Goal: Navigation & Orientation: Understand site structure

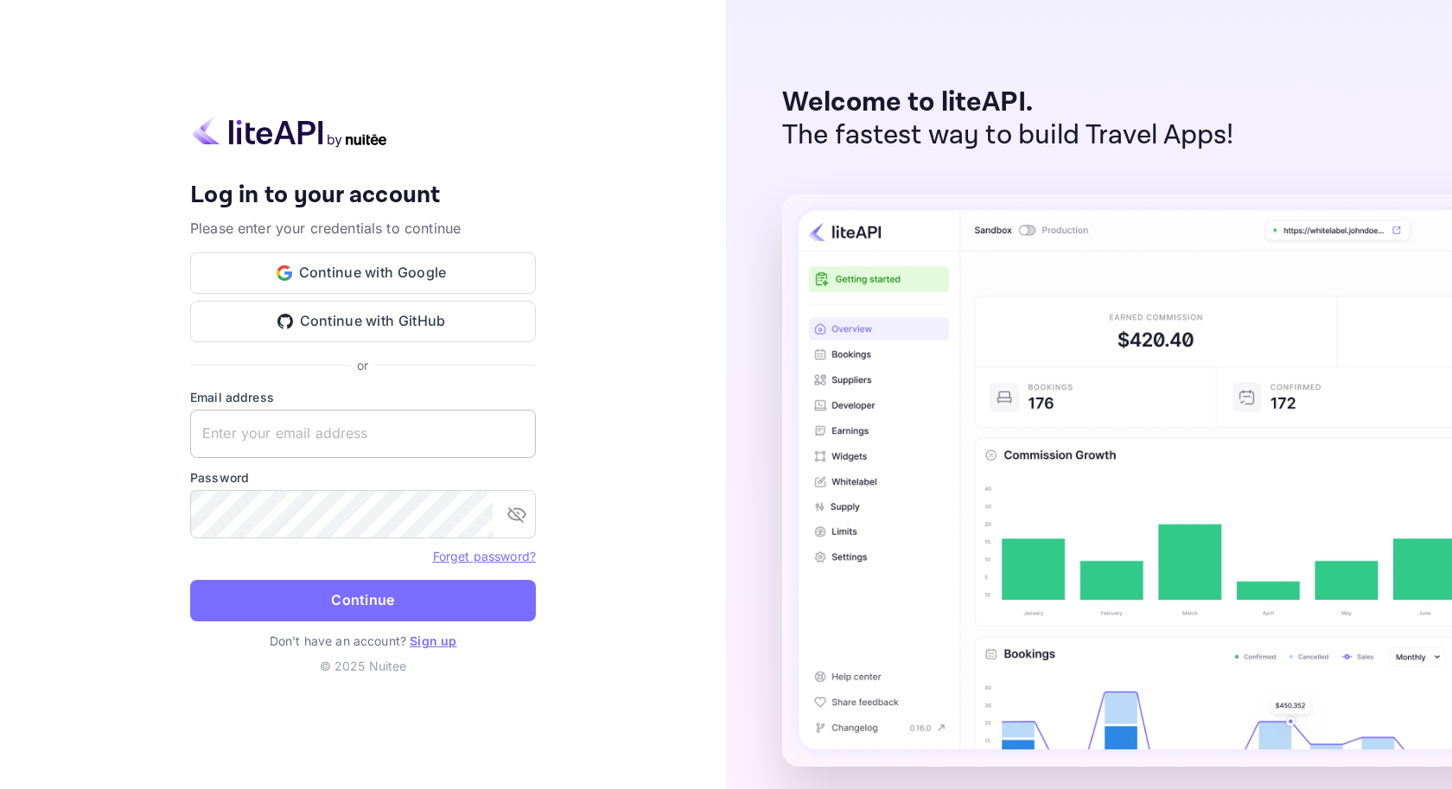
click at [384, 440] on input "text" at bounding box center [363, 434] width 346 height 48
paste input "[EMAIL_ADDRESS][DOMAIN_NAME]"
type input "[EMAIL_ADDRESS][DOMAIN_NAME]"
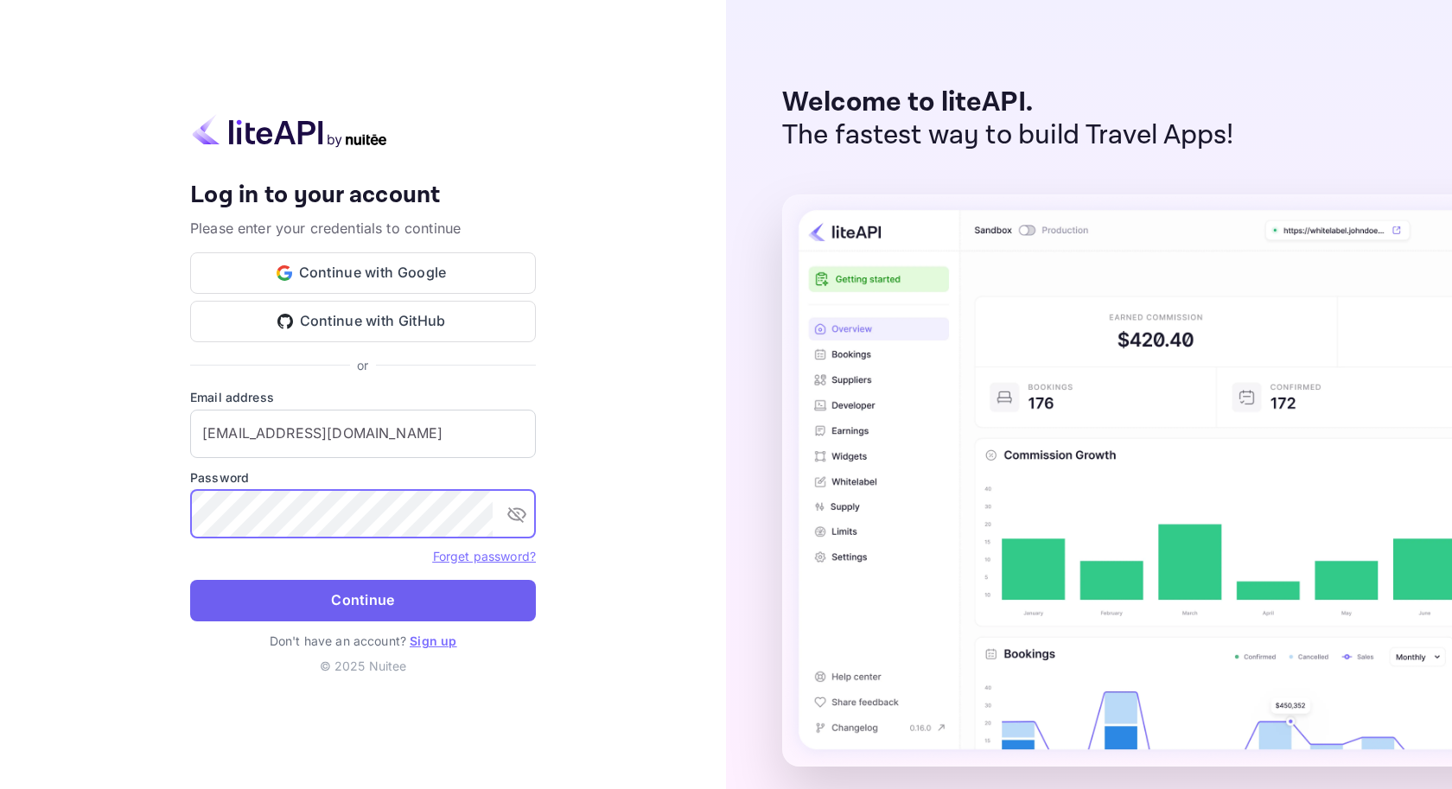
click at [417, 613] on button "Continue" at bounding box center [363, 600] width 346 height 41
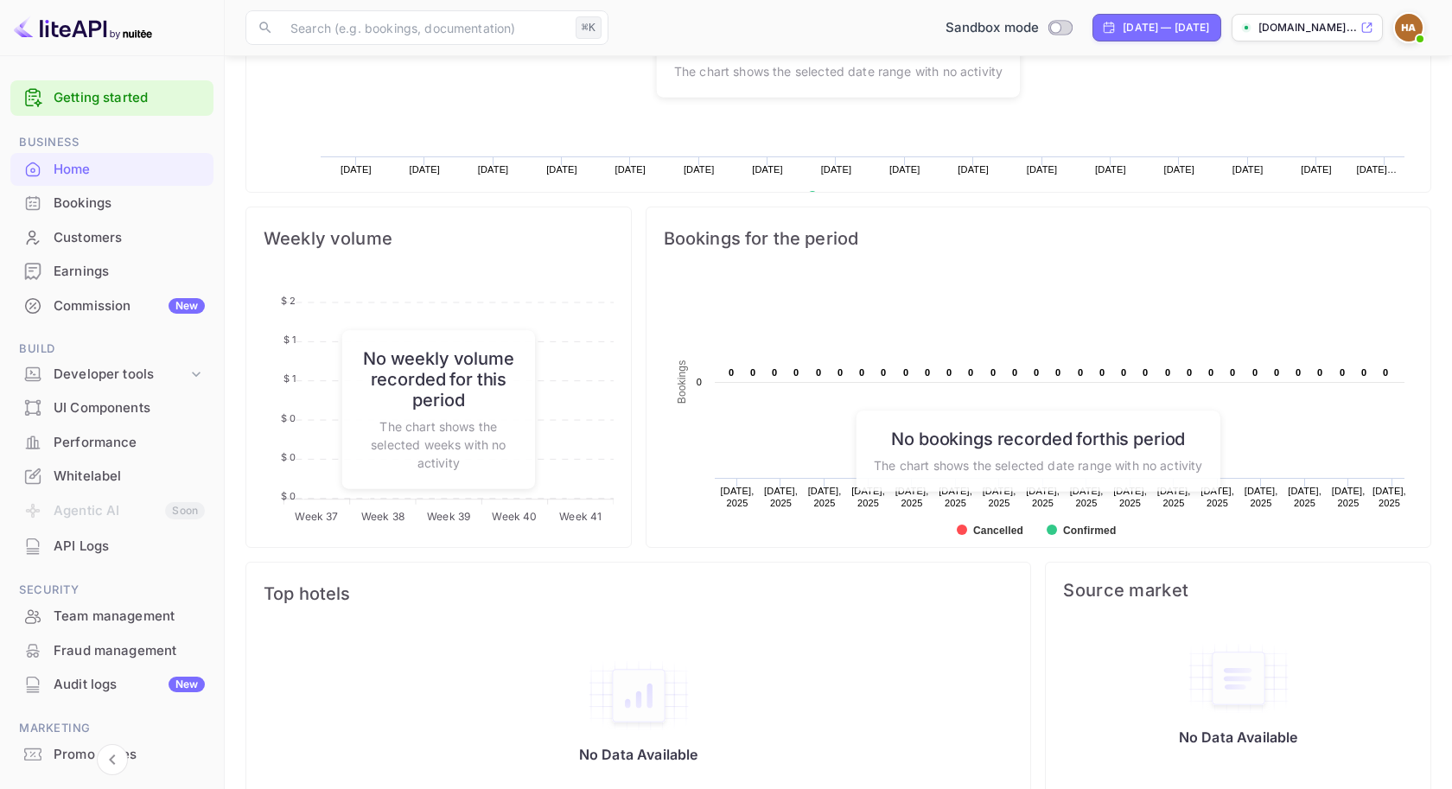
scroll to position [720, 0]
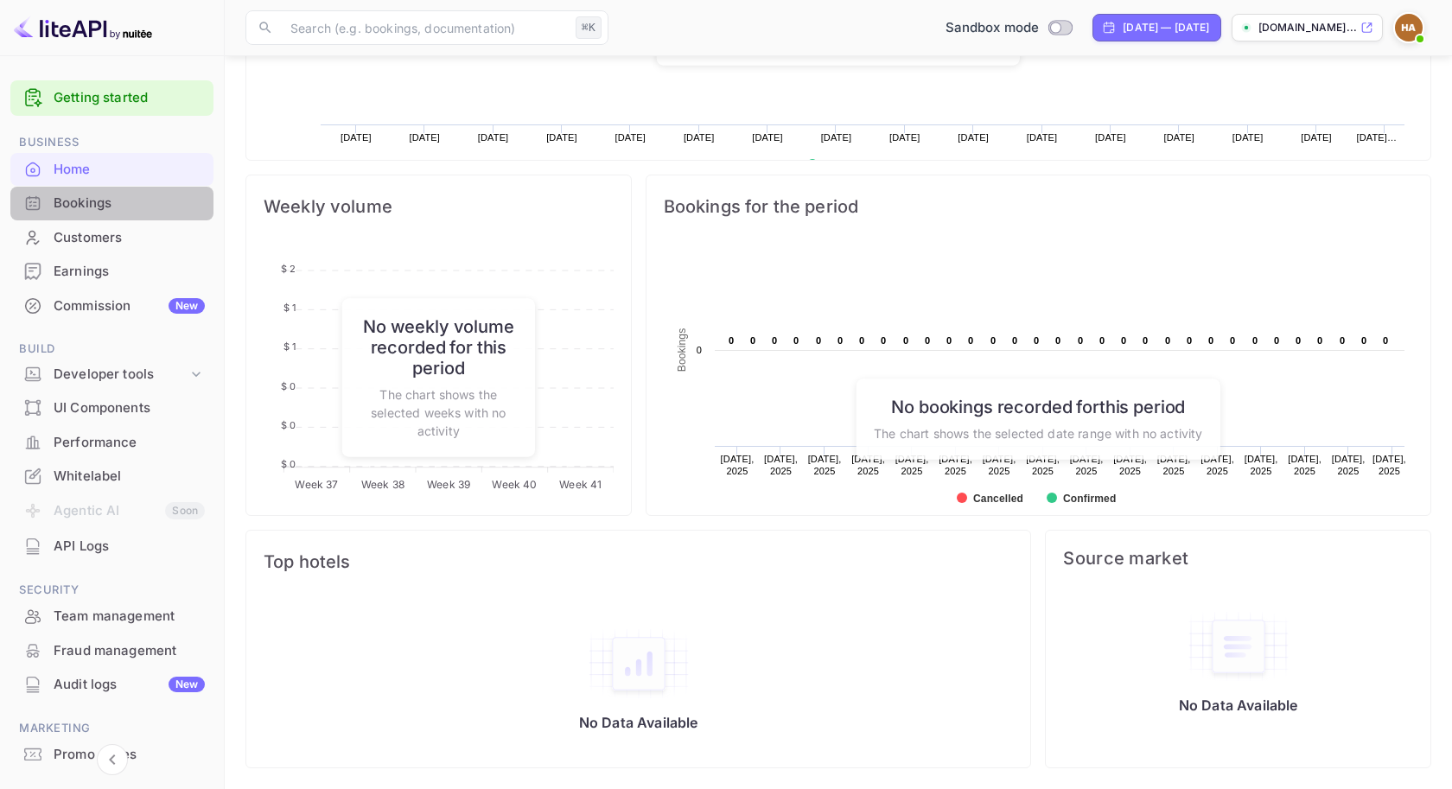
click at [112, 202] on div "Bookings" at bounding box center [129, 204] width 151 height 20
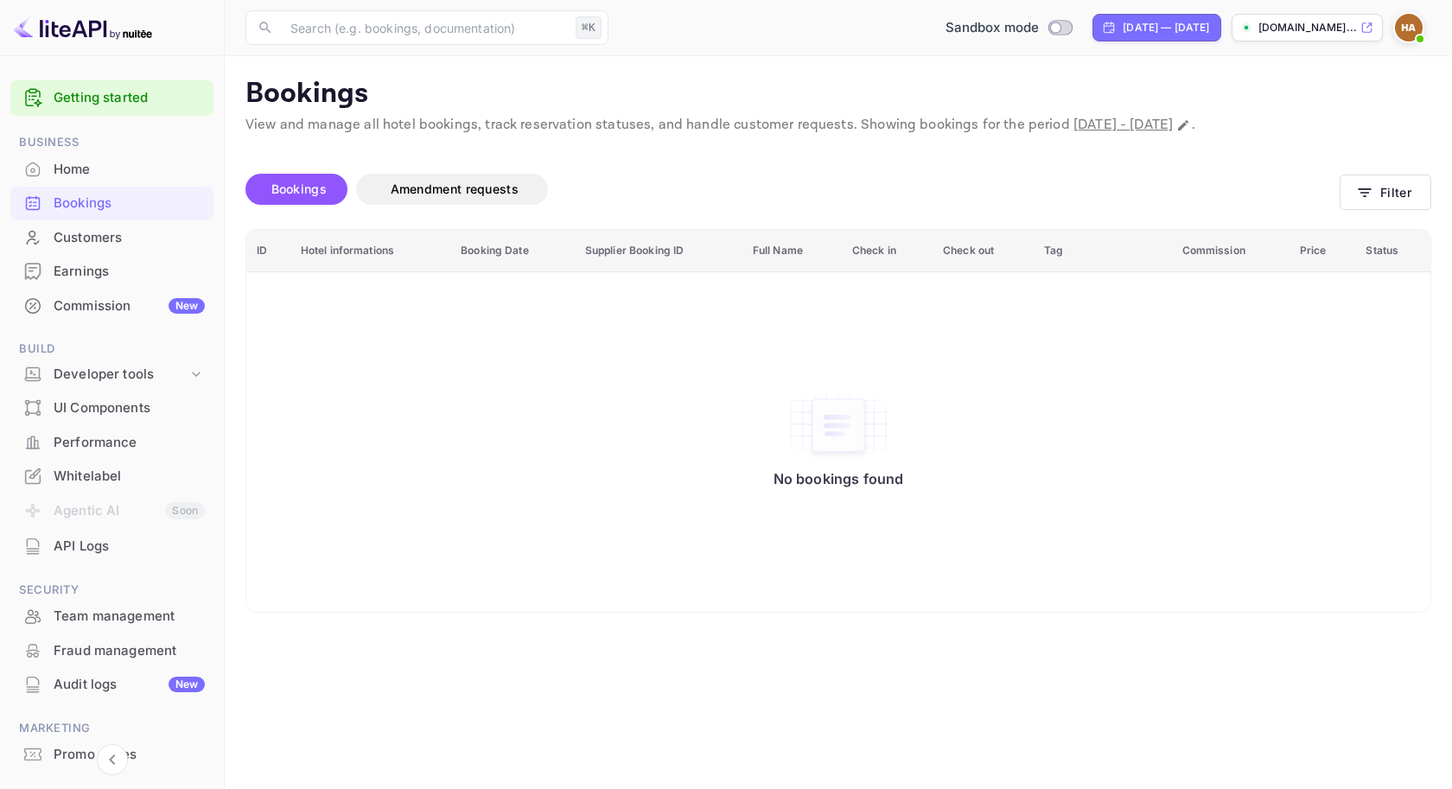
click at [139, 222] on div "Customers" at bounding box center [111, 238] width 203 height 34
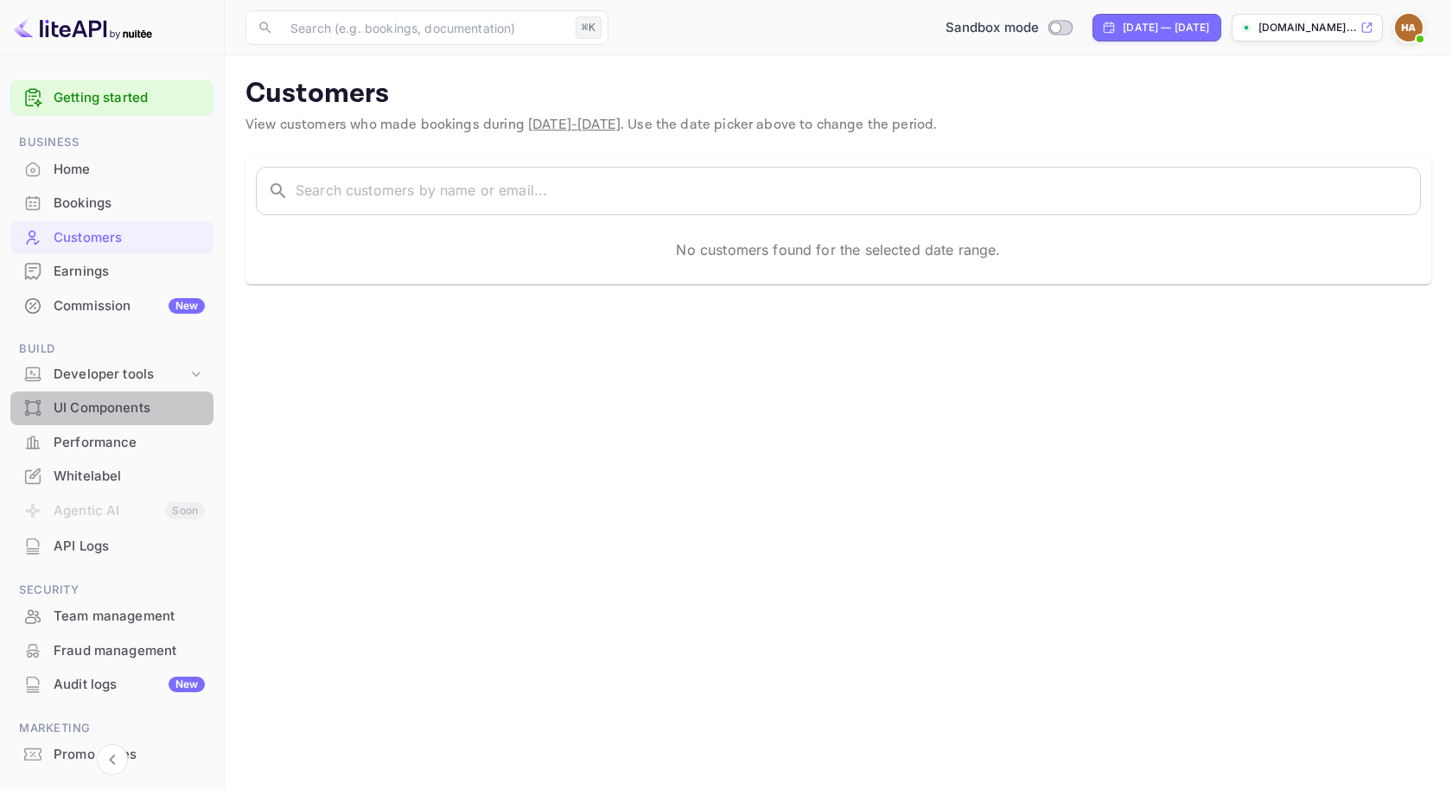
click at [143, 408] on div "UI Components" at bounding box center [129, 408] width 151 height 20
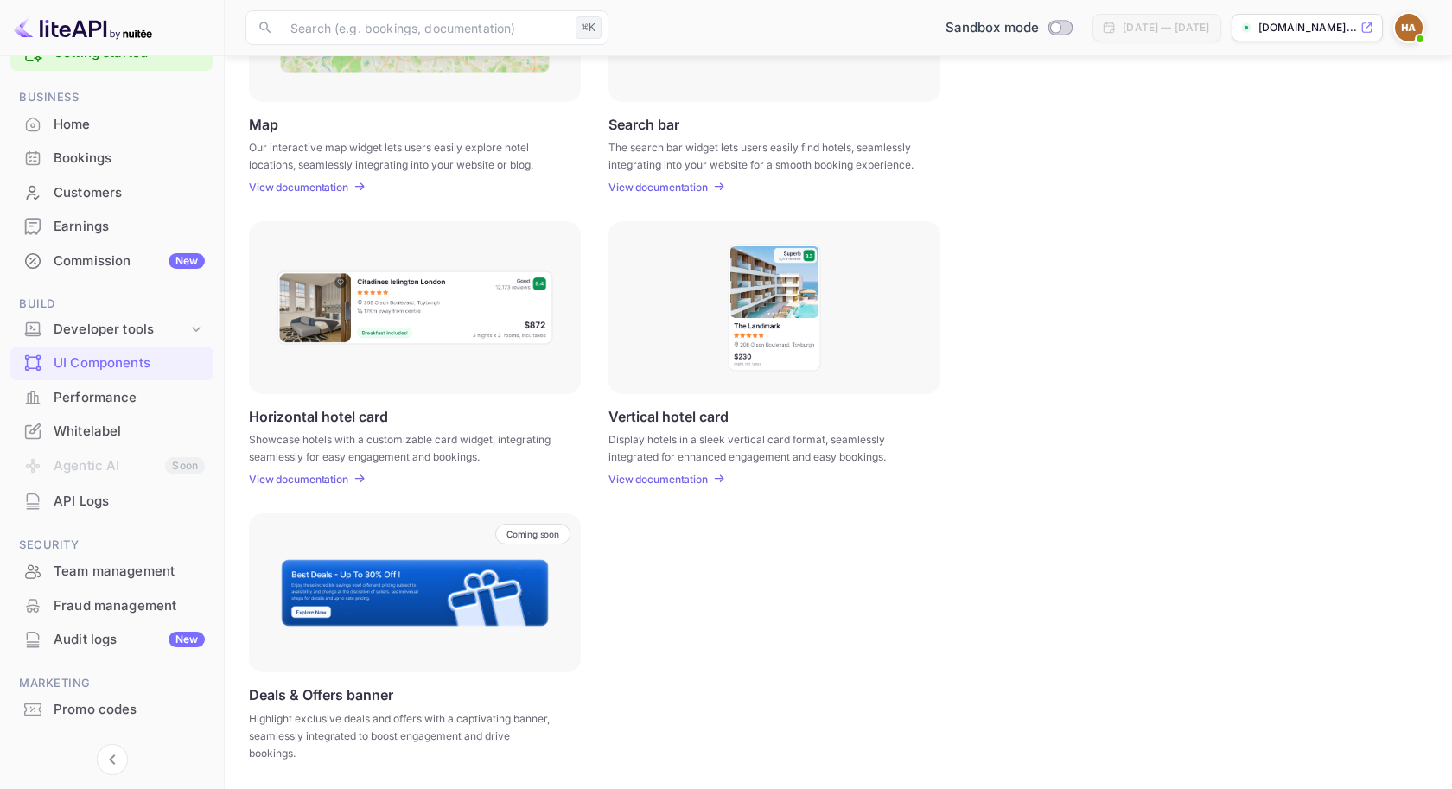
scroll to position [79, 0]
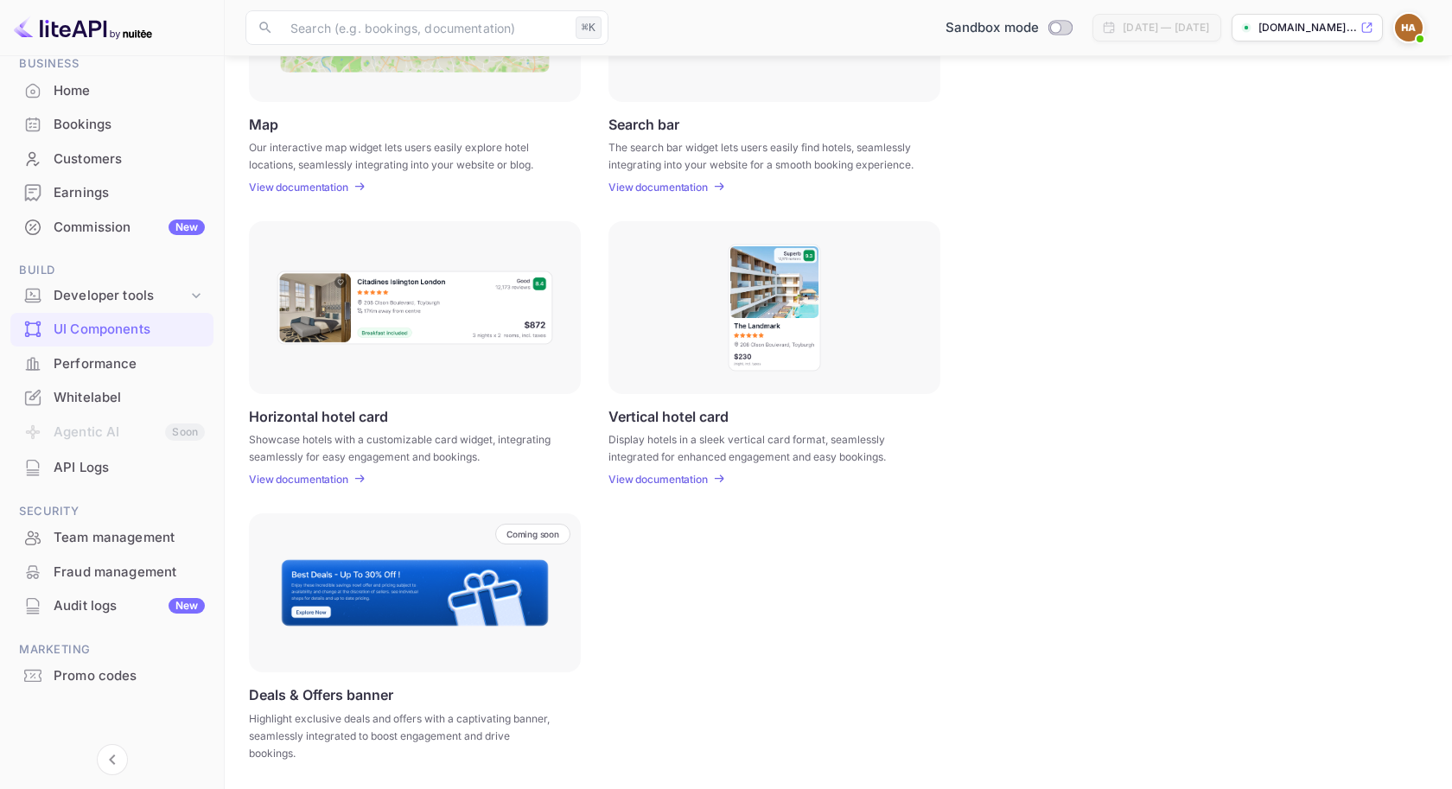
click at [74, 406] on div "Whitelabel" at bounding box center [129, 398] width 151 height 20
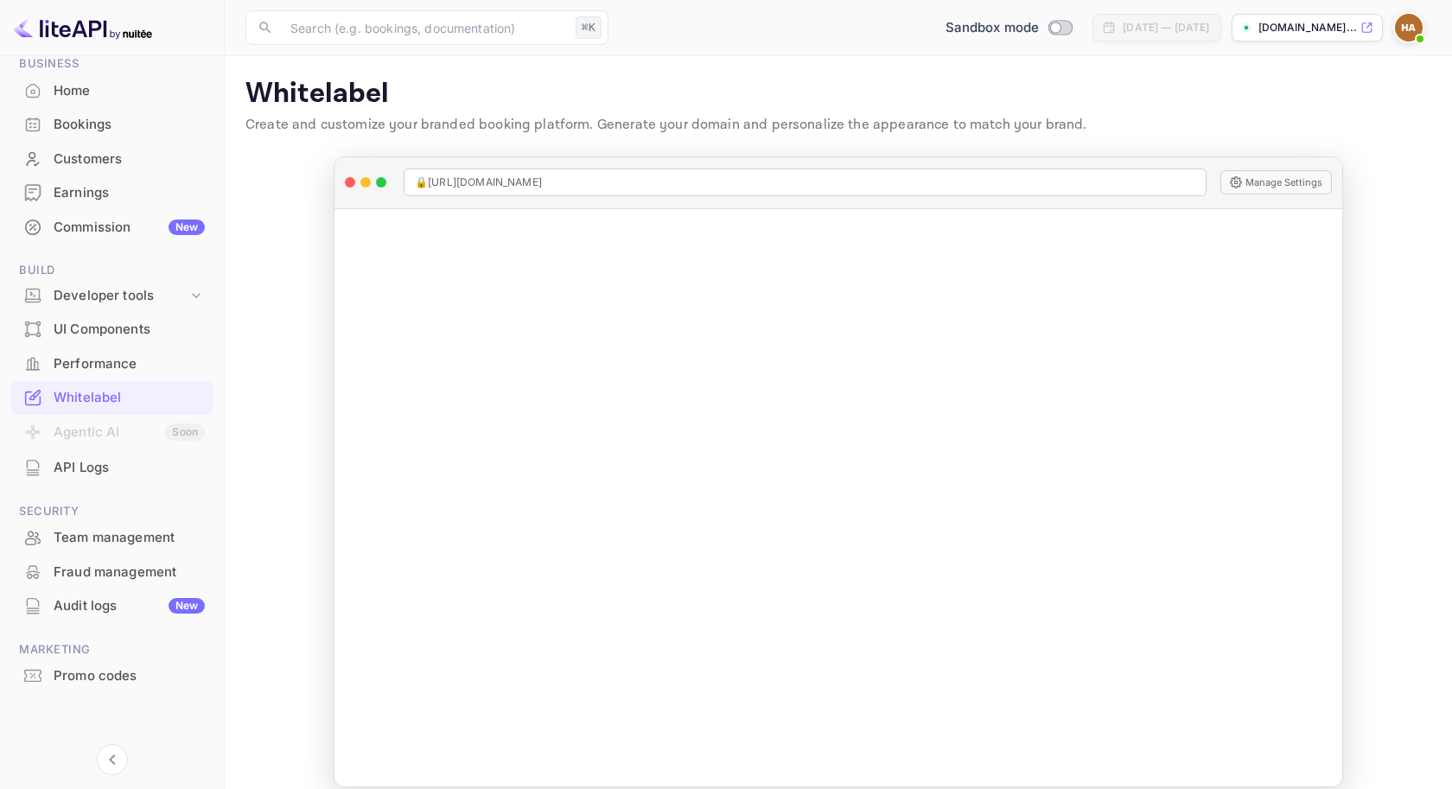
click at [139, 687] on div "Promo codes" at bounding box center [111, 676] width 203 height 34
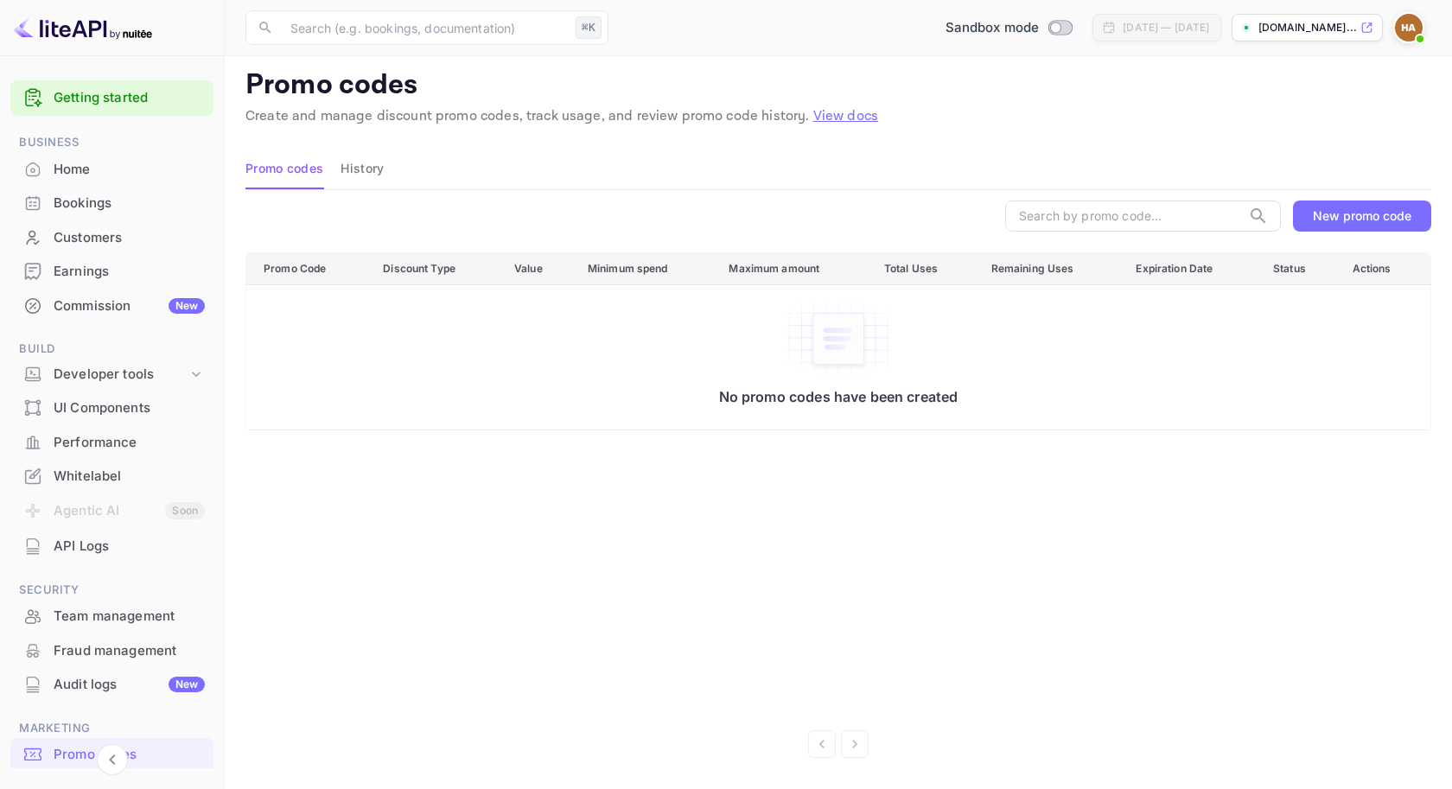
click at [124, 165] on div "Home" at bounding box center [129, 170] width 151 height 20
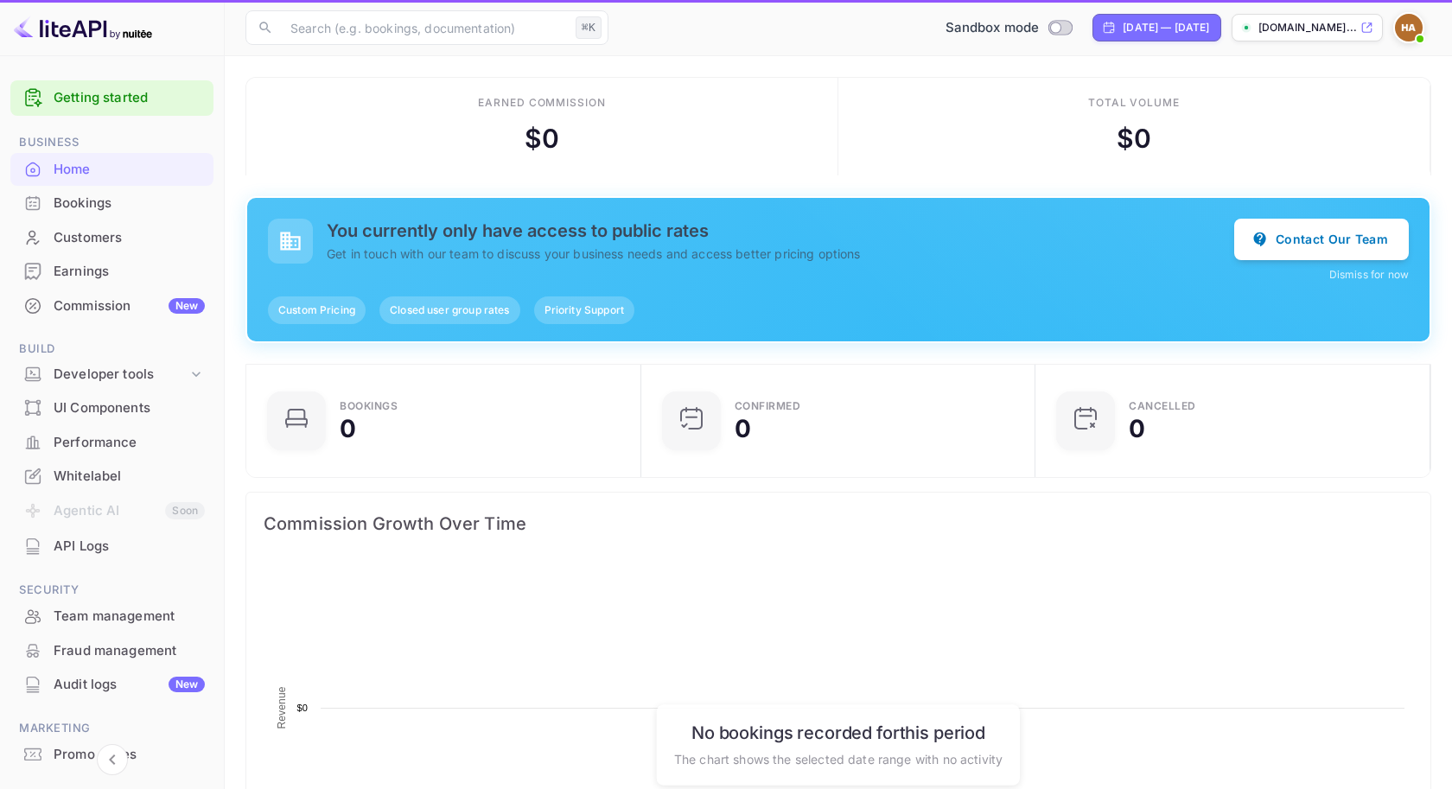
scroll to position [1, 1]
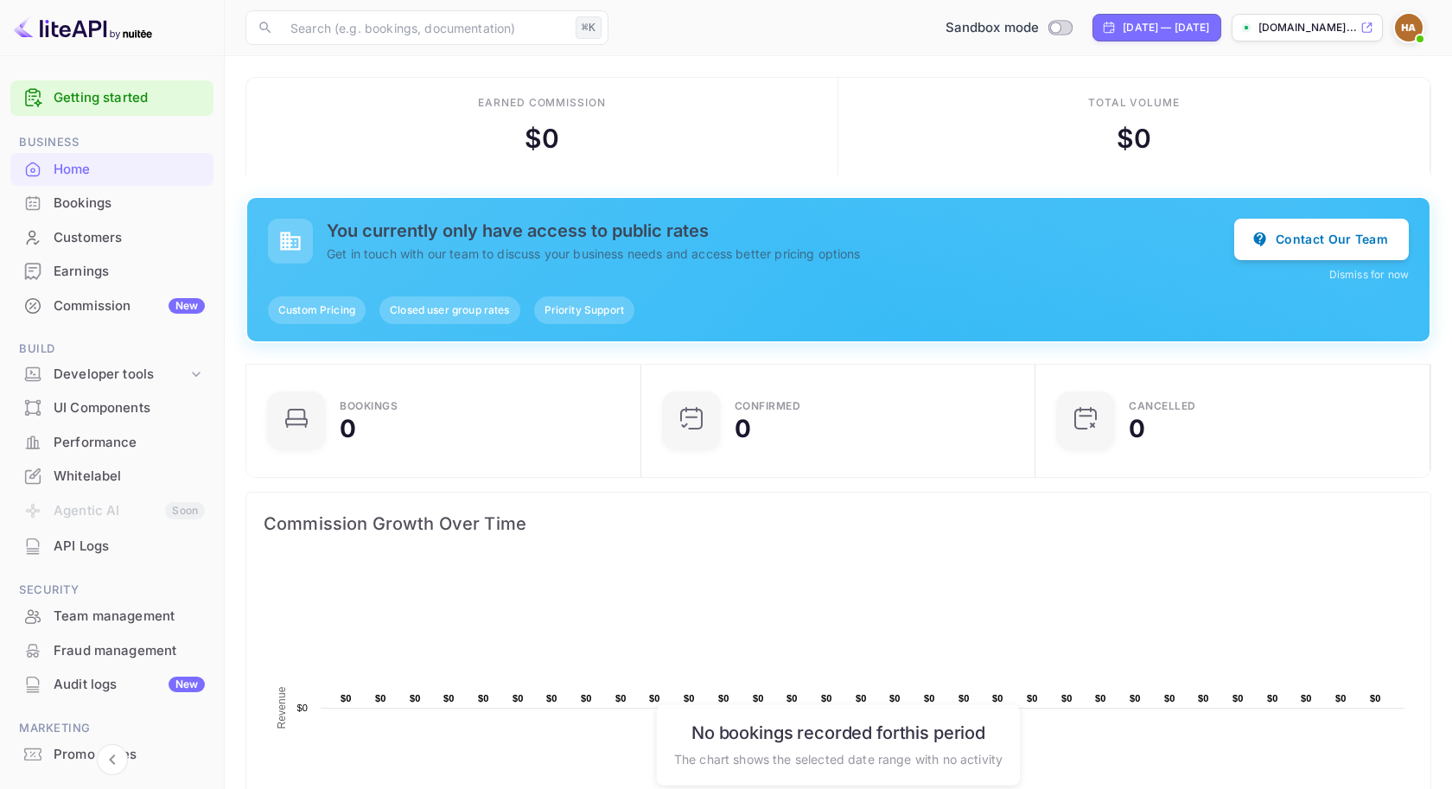
click at [124, 306] on div "Commission New" at bounding box center [129, 306] width 151 height 20
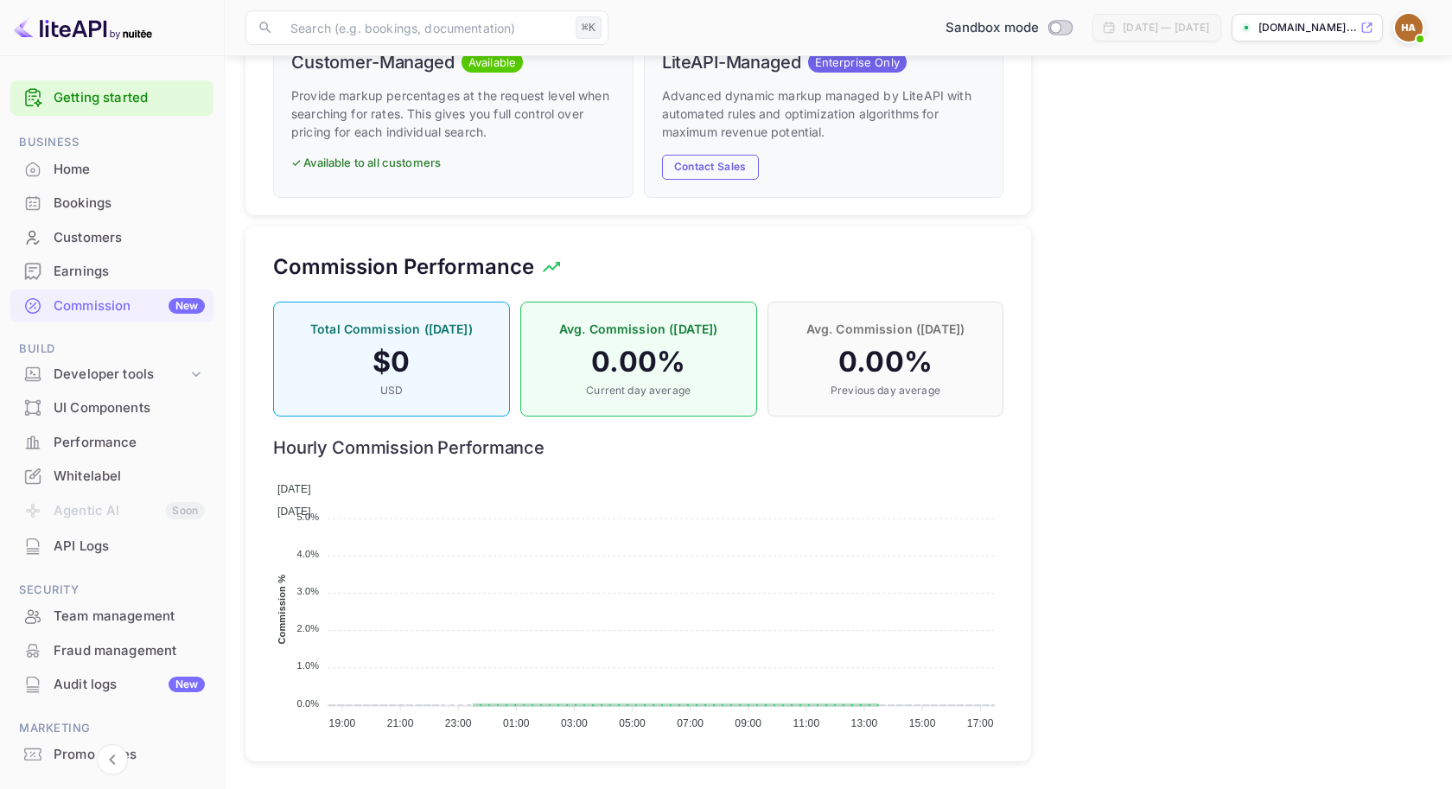
scroll to position [975, 0]
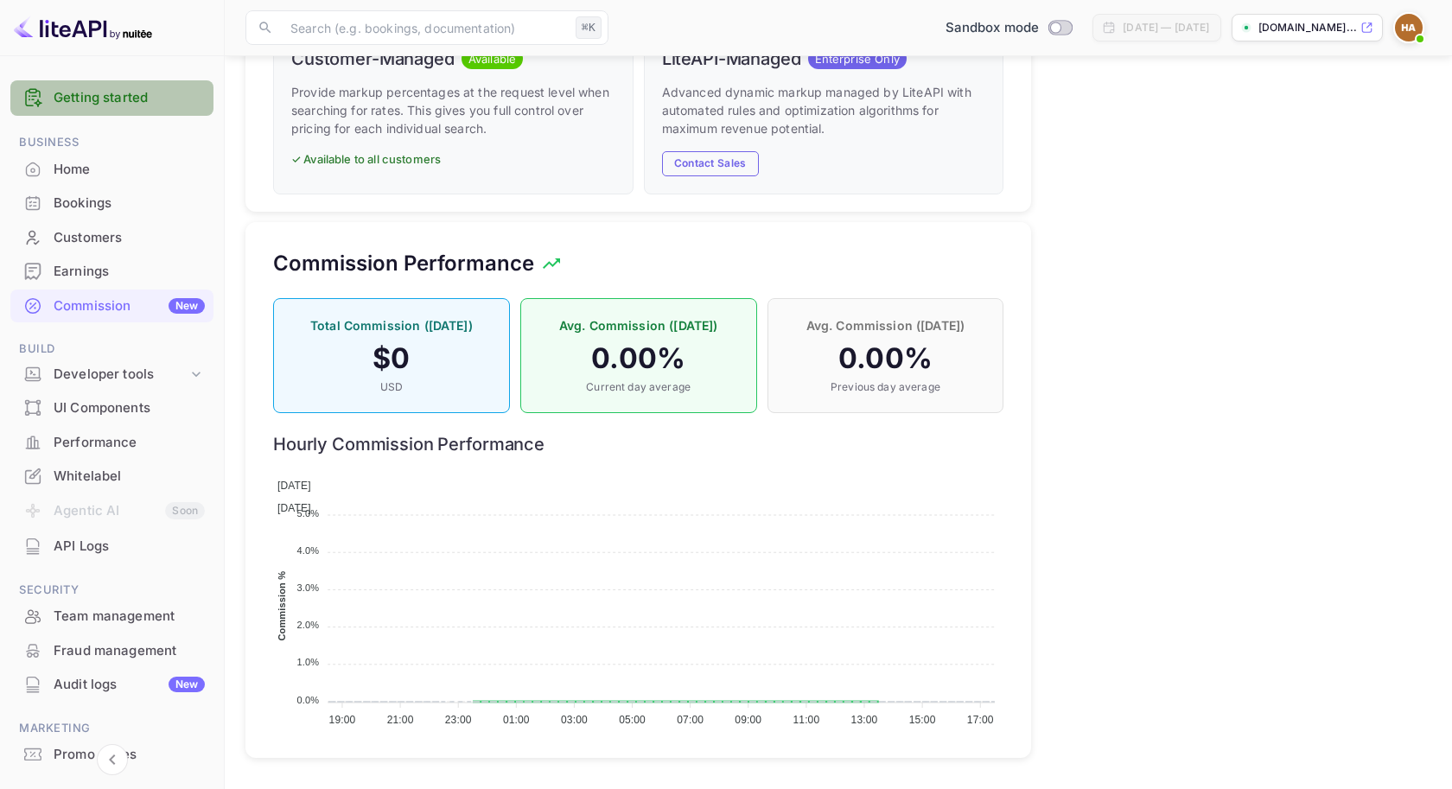
click at [167, 97] on link "Getting started" at bounding box center [129, 98] width 151 height 20
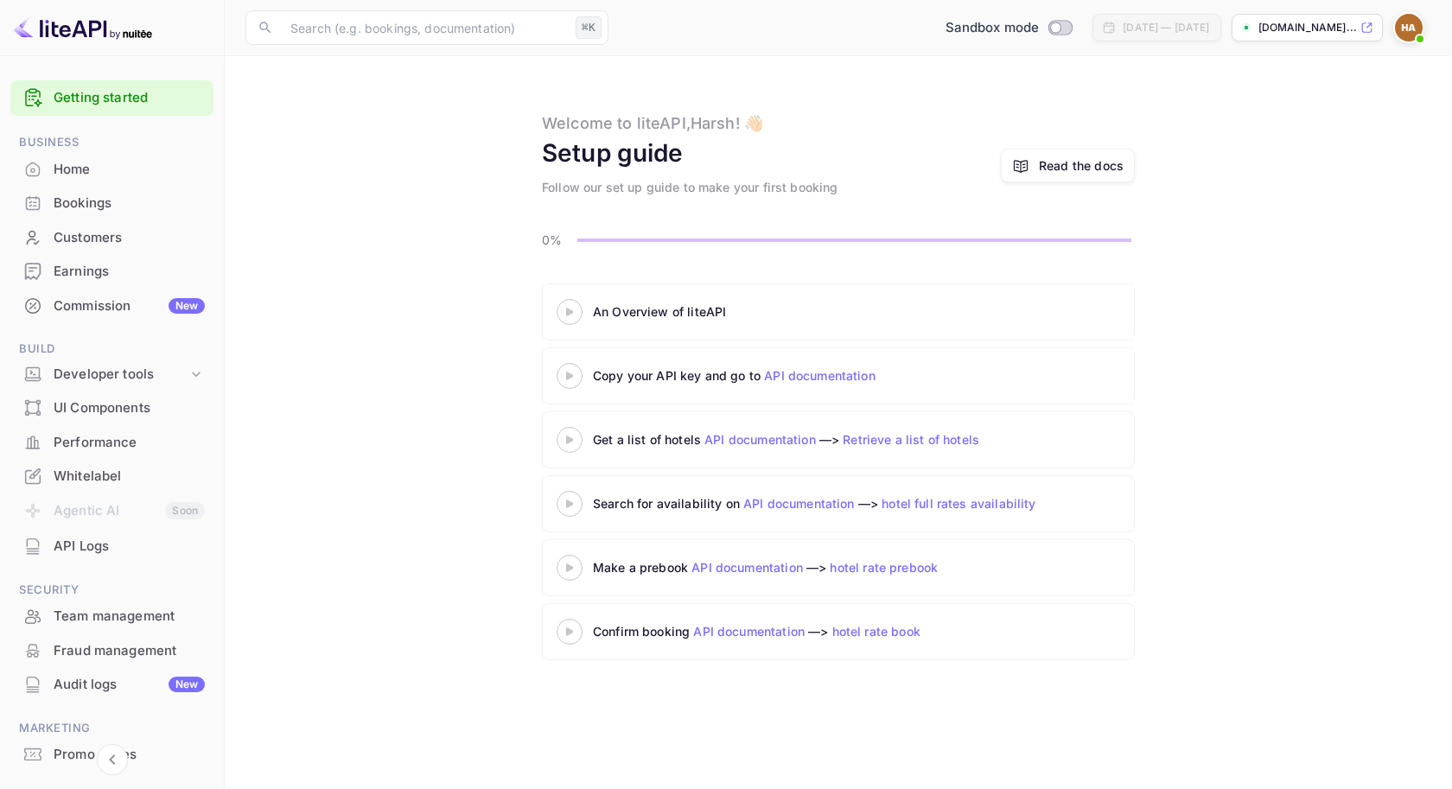
click at [1370, 26] on icon at bounding box center [1366, 28] width 13 height 12
click at [158, 376] on div "Developer tools" at bounding box center [121, 375] width 134 height 20
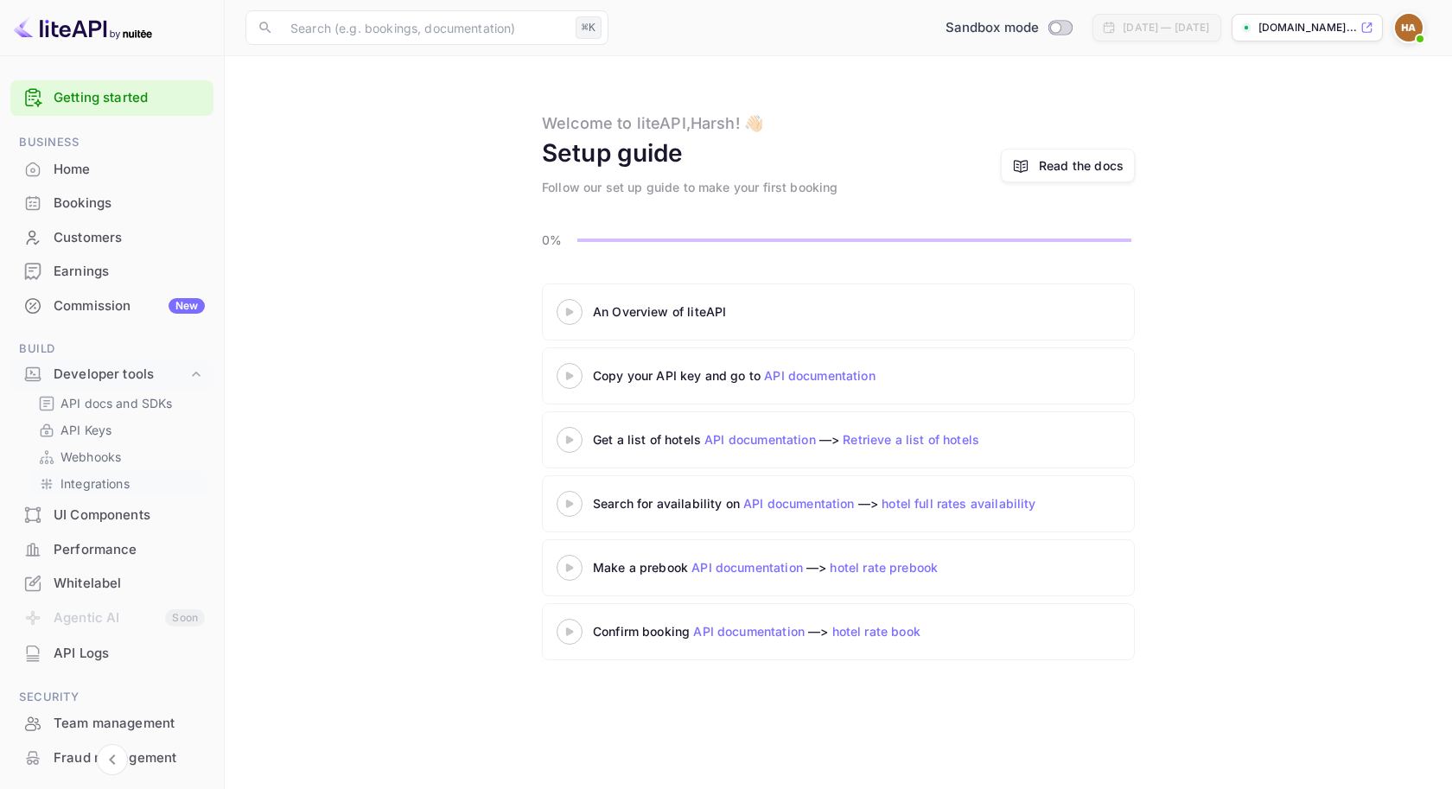
click at [124, 486] on p "Integrations" at bounding box center [94, 483] width 69 height 18
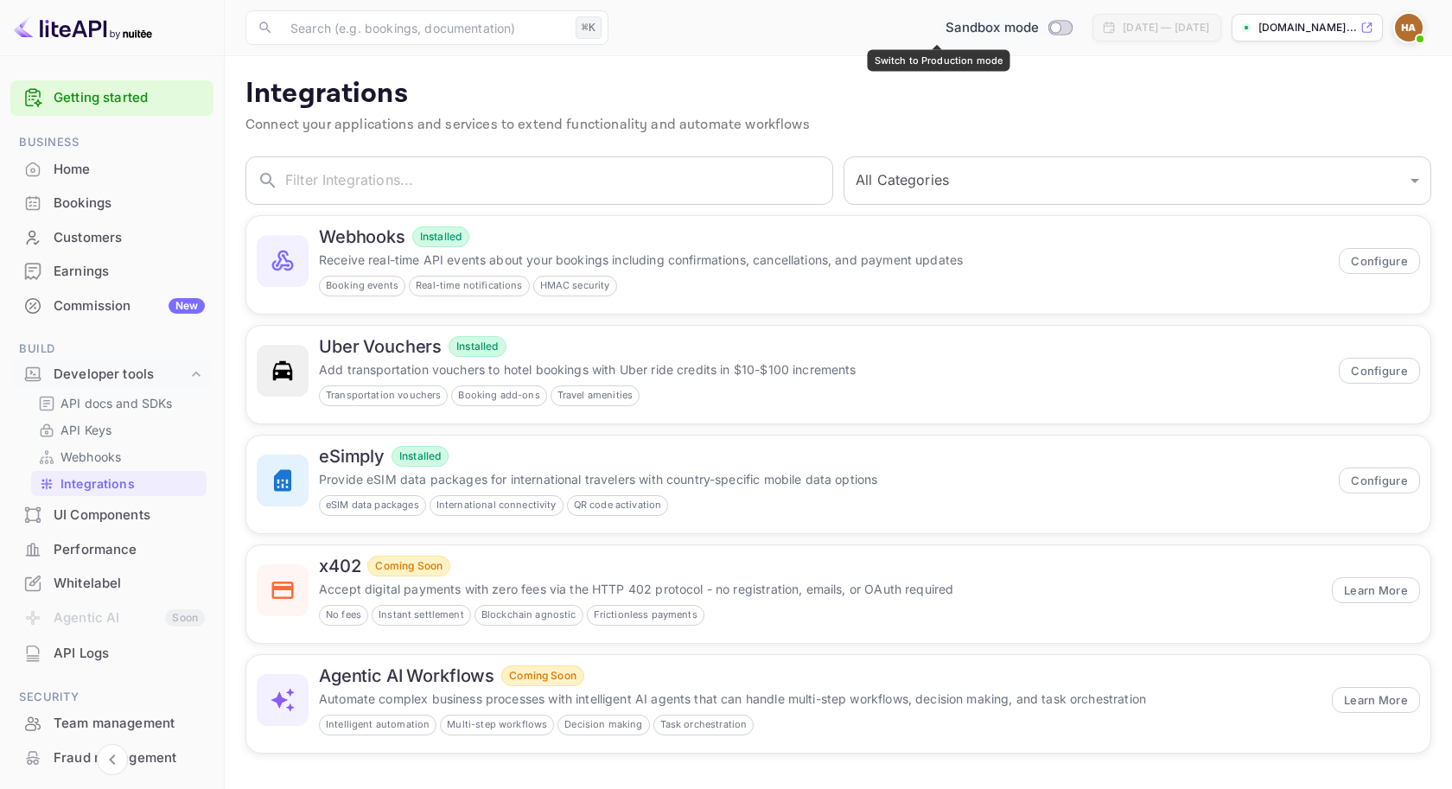
click at [1004, 35] on div "Sandbox mode" at bounding box center [1009, 28] width 141 height 20
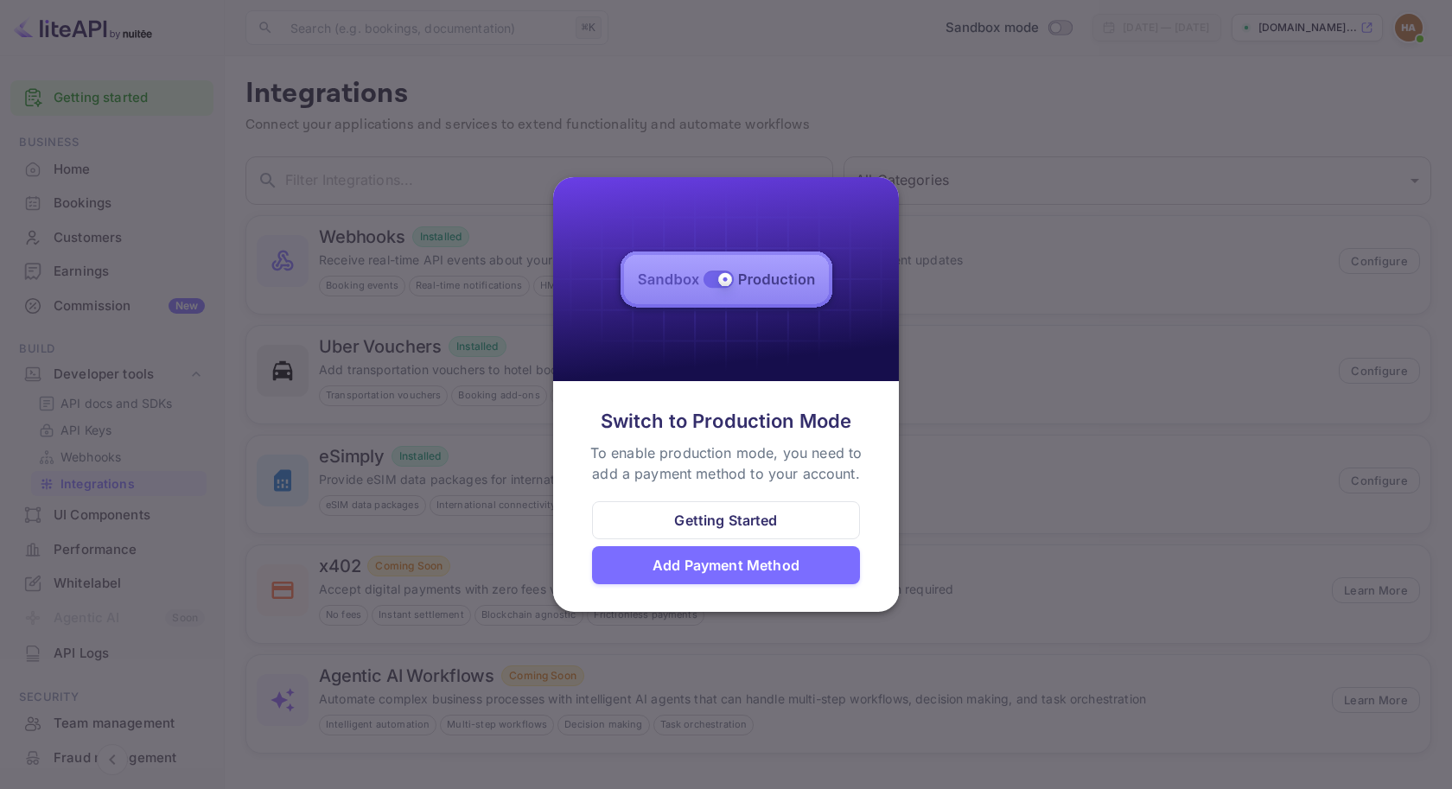
click at [925, 287] on div at bounding box center [726, 394] width 1452 height 789
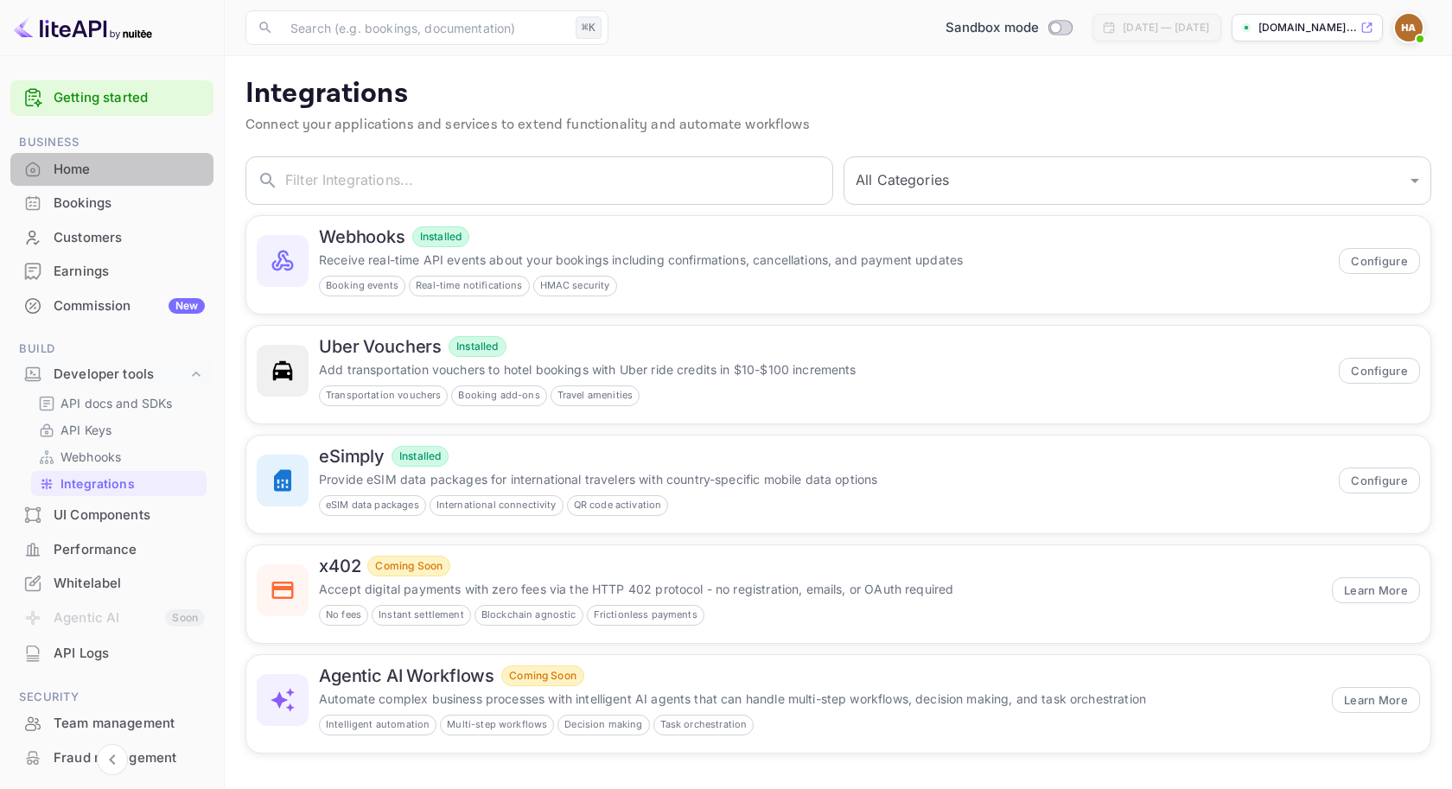
click at [122, 159] on div "Home" at bounding box center [111, 170] width 203 height 34
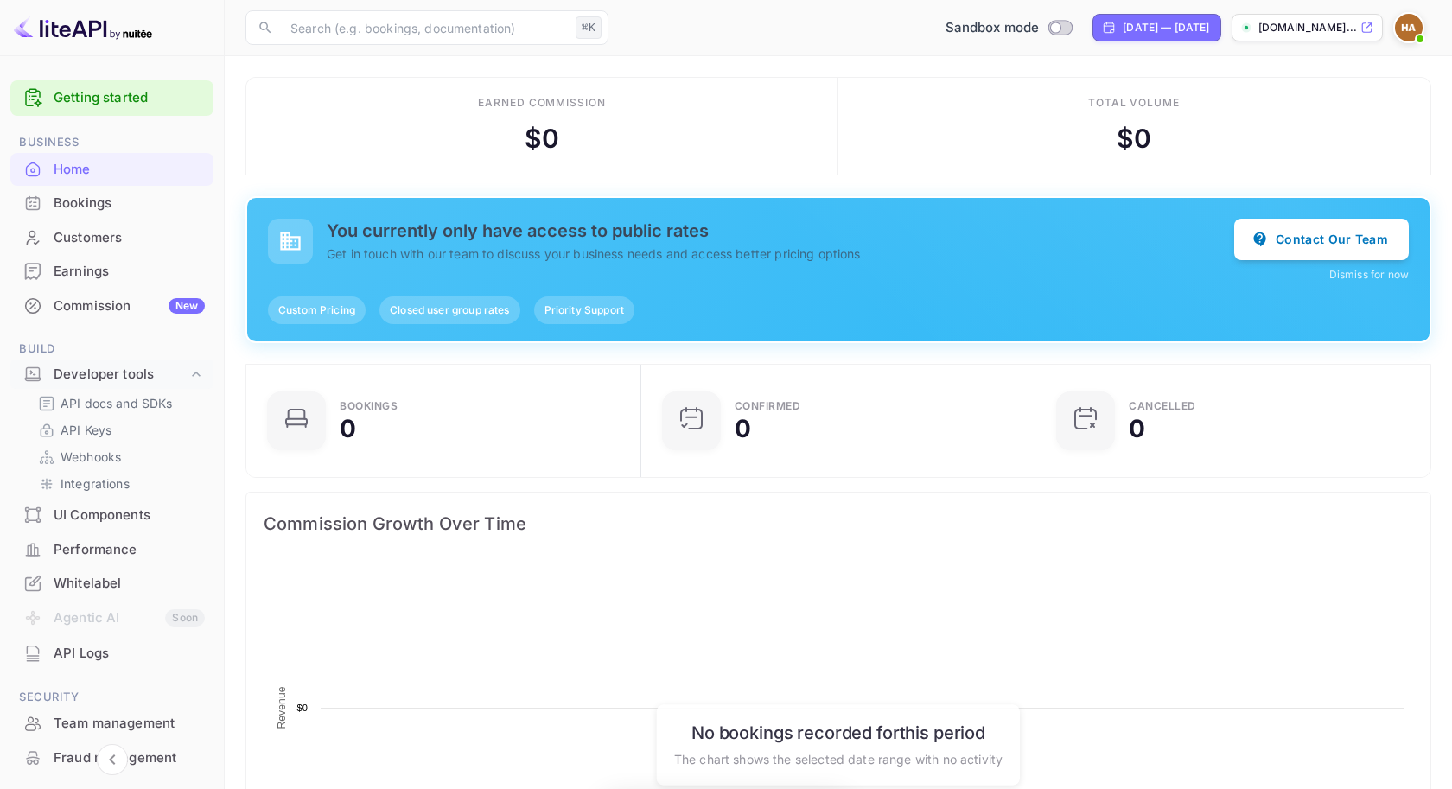
scroll to position [1, 1]
